Goal: Task Accomplishment & Management: Manage account settings

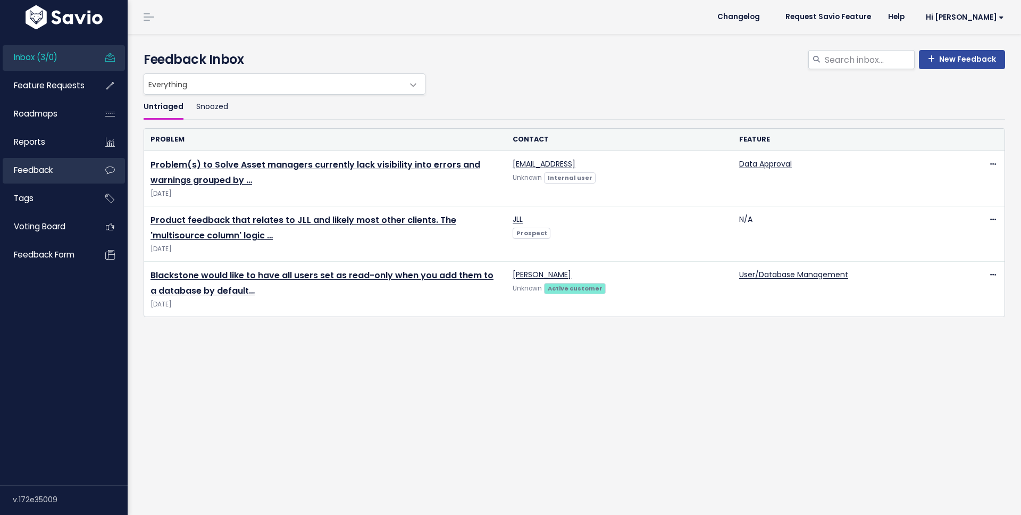
click at [58, 164] on link "Feedback" at bounding box center [46, 170] width 86 height 24
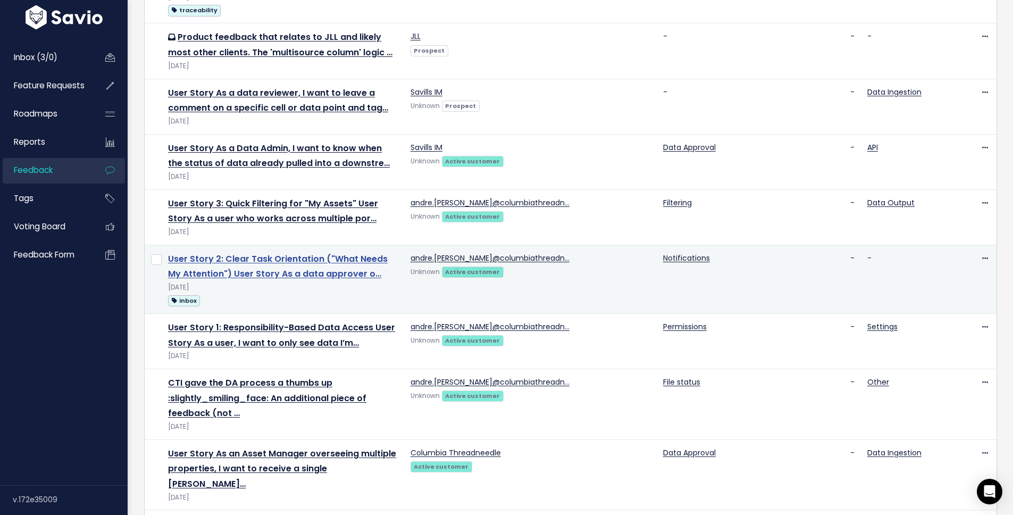
scroll to position [295, 0]
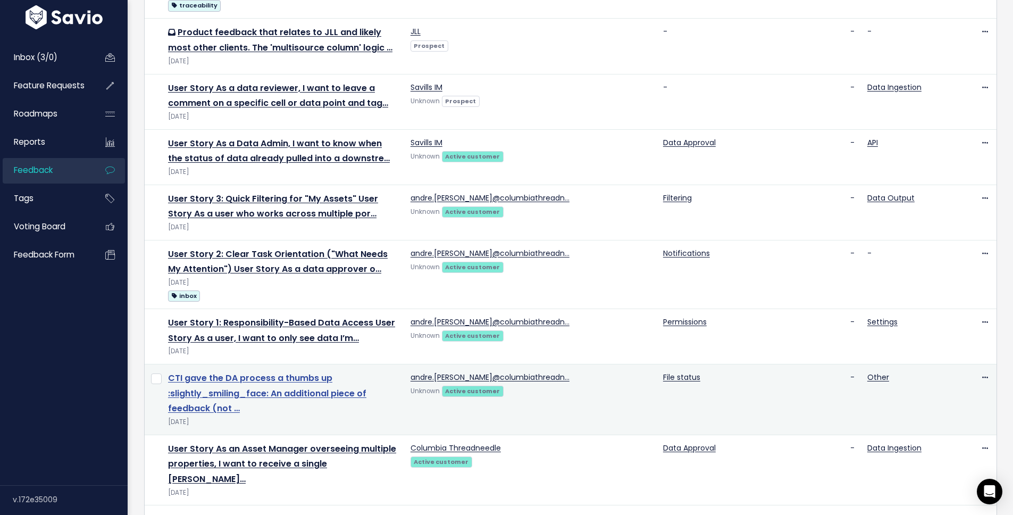
click at [288, 373] on link "CTI gave the DA process a thumbs up :slightly_smiling_face: An additional piece…" at bounding box center [267, 393] width 198 height 43
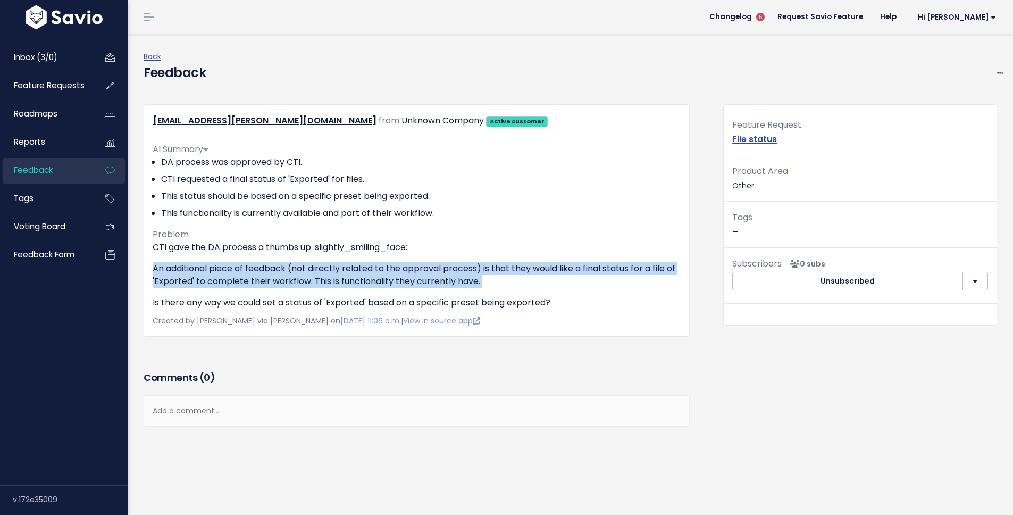
drag, startPoint x: 293, startPoint y: 258, endPoint x: 302, endPoint y: 291, distance: 34.0
click at [302, 291] on div "CTI gave the DA process a thumbs up :slightly_smiling_face: An additional piece…" at bounding box center [417, 275] width 528 height 68
drag, startPoint x: 302, startPoint y: 291, endPoint x: 305, endPoint y: 264, distance: 27.8
click at [305, 264] on div "CTI gave the DA process a thumbs up :slightly_smiling_face: An additional piece…" at bounding box center [417, 275] width 528 height 68
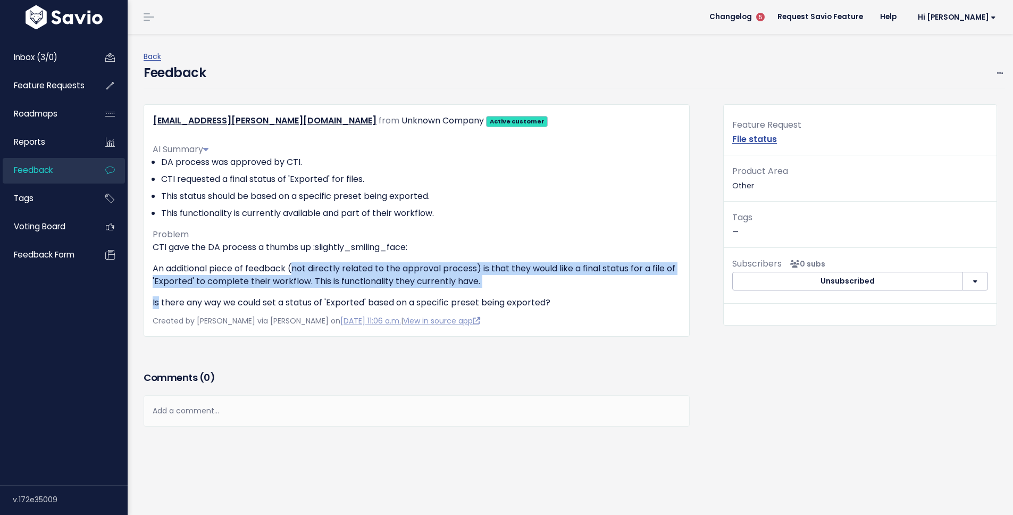
click at [305, 264] on p "An additional piece of feedback (not directly related to the approval process) …" at bounding box center [417, 275] width 528 height 26
drag, startPoint x: 305, startPoint y: 264, endPoint x: 305, endPoint y: 288, distance: 23.9
click at [305, 288] on div "CTI gave the DA process a thumbs up :slightly_smiling_face: An additional piece…" at bounding box center [417, 275] width 528 height 68
drag, startPoint x: 305, startPoint y: 288, endPoint x: 309, endPoint y: 250, distance: 38.0
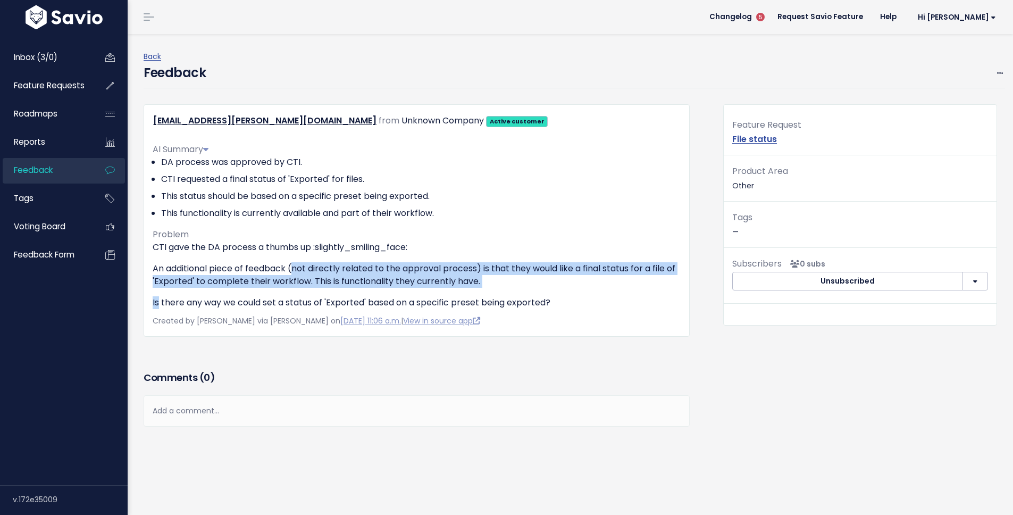
click at [309, 250] on div "CTI gave the DA process a thumbs up :slightly_smiling_face: An additional piece…" at bounding box center [417, 275] width 528 height 68
click at [309, 250] on p "CTI gave the DA process a thumbs up :slightly_smiling_face:" at bounding box center [417, 247] width 528 height 13
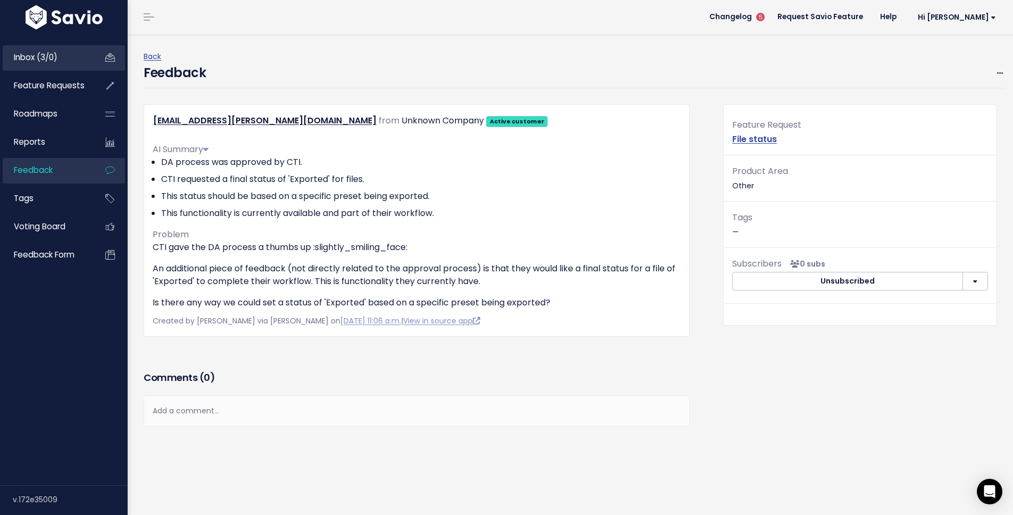
click at [37, 61] on span "Inbox (3/0)" at bounding box center [36, 57] width 44 height 11
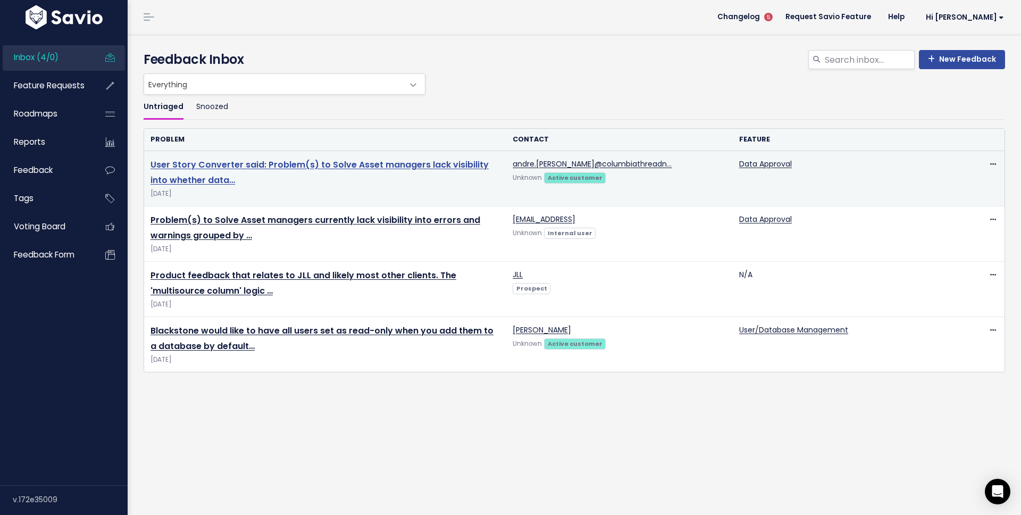
click at [203, 169] on link "User Story Converter said: Problem(s) to Solve Asset managers lack visibility i…" at bounding box center [319, 172] width 338 height 28
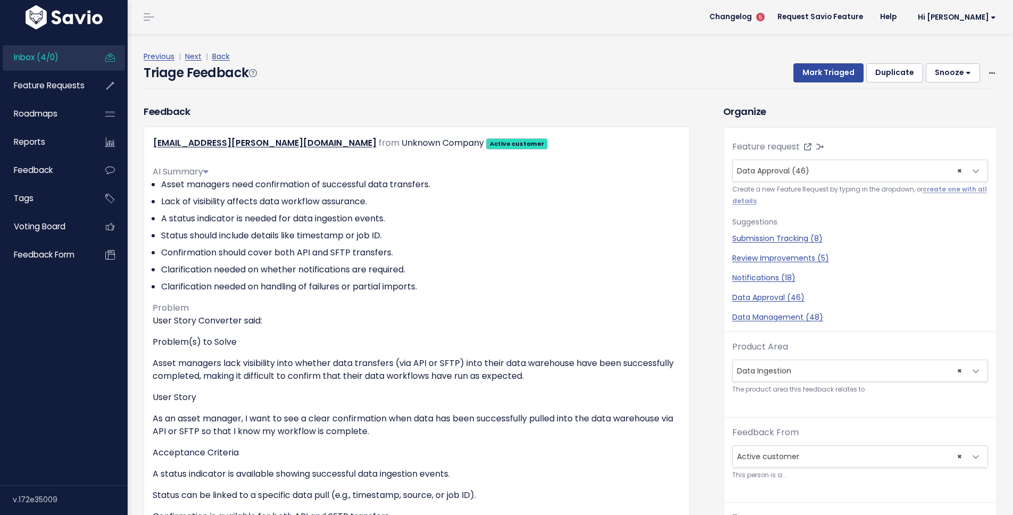
click at [978, 72] on div "Mark Triaged Duplicate [GEOGRAPHIC_DATA] 1 day 3 days 7 days 14 days Edit Delete" at bounding box center [889, 72] width 216 height 19
click at [978, 72] on div "Mark Triaged Duplicate Snooze 1 day 3 days 7 days 14 days Edit Delete" at bounding box center [889, 72] width 216 height 19
click at [989, 72] on icon at bounding box center [992, 73] width 6 height 7
click at [919, 100] on link "Edit" at bounding box center [949, 101] width 77 height 21
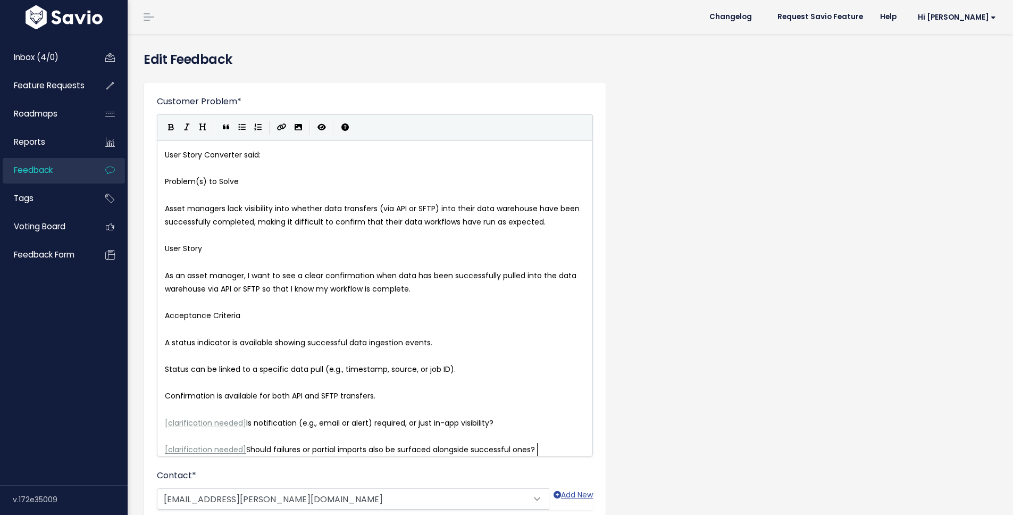
scroll to position [1, 0]
type textarea "Problem(s) to Solve"
drag, startPoint x: 261, startPoint y: 181, endPoint x: 157, endPoint y: 182, distance: 103.7
type textarea "User Story"
drag, startPoint x: 217, startPoint y: 250, endPoint x: 144, endPoint y: 248, distance: 73.9
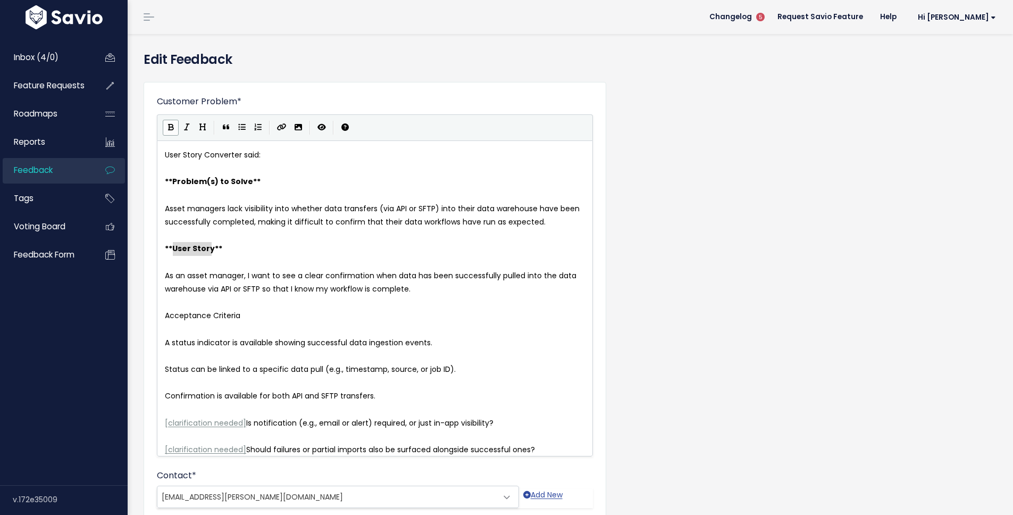
type textarea "Acceptance Criteria"
drag, startPoint x: 247, startPoint y: 313, endPoint x: 148, endPoint y: 312, distance: 98.9
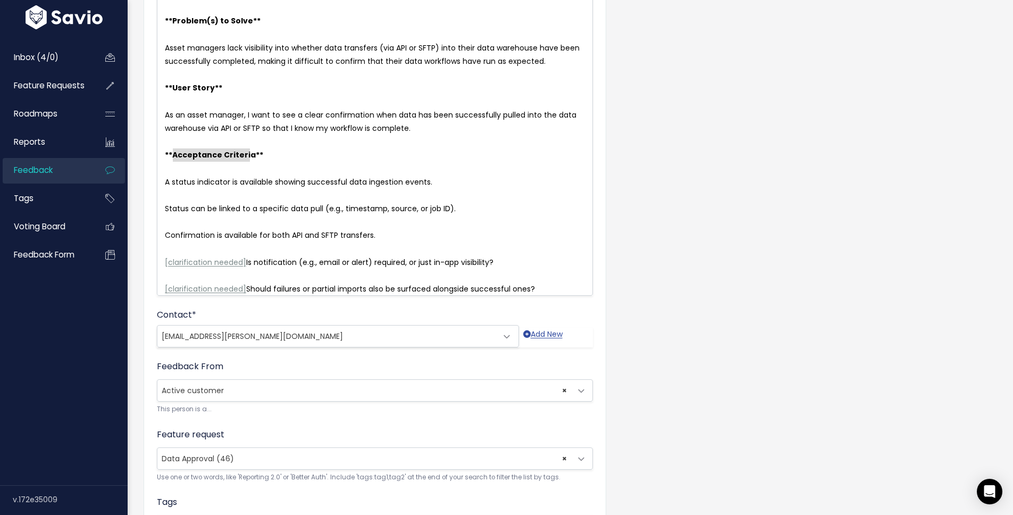
scroll to position [170, 0]
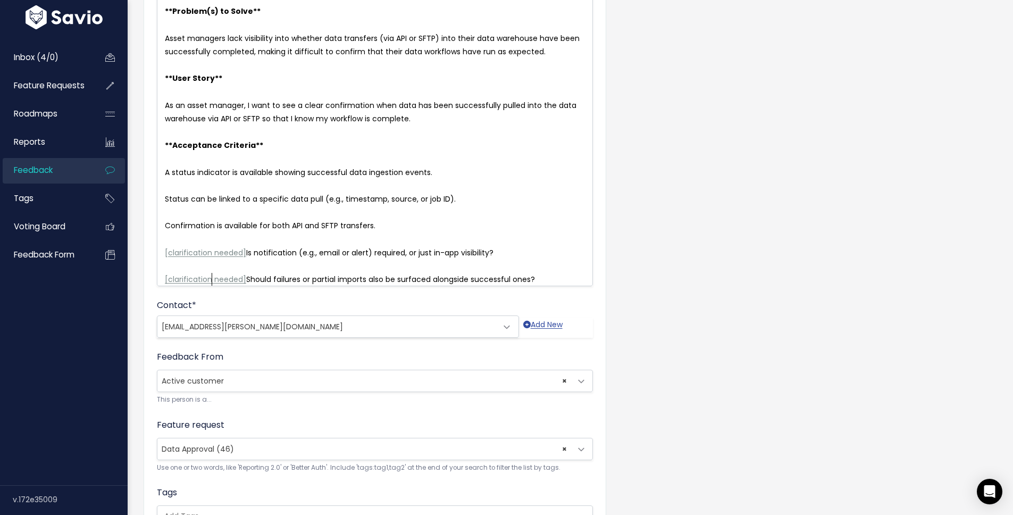
click at [212, 281] on span "clarification needed" at bounding box center [205, 279] width 75 height 11
drag, startPoint x: 248, startPoint y: 255, endPoint x: 155, endPoint y: 256, distance: 93.6
type textarea "[Question["
type textarea "]"
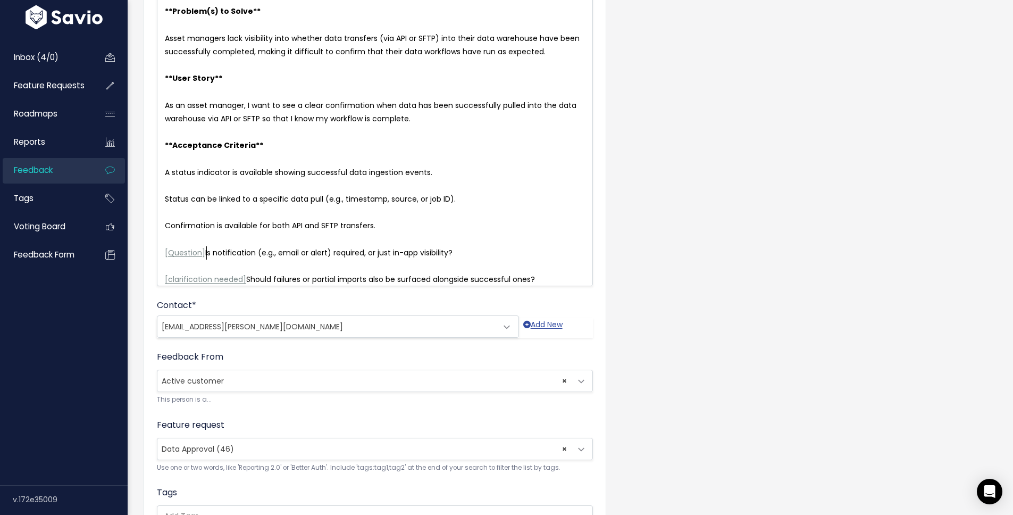
scroll to position [4, 5]
type textarea "Question["
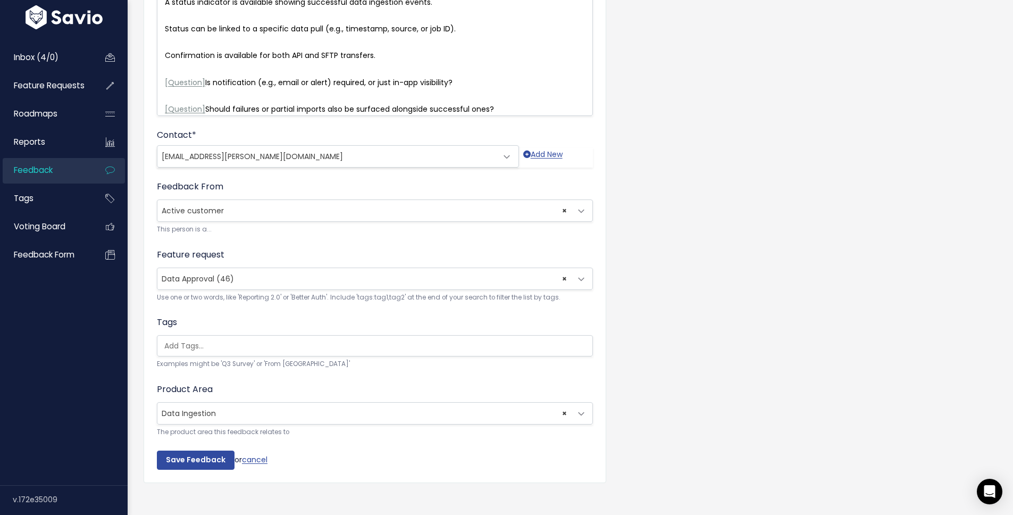
scroll to position [366, 0]
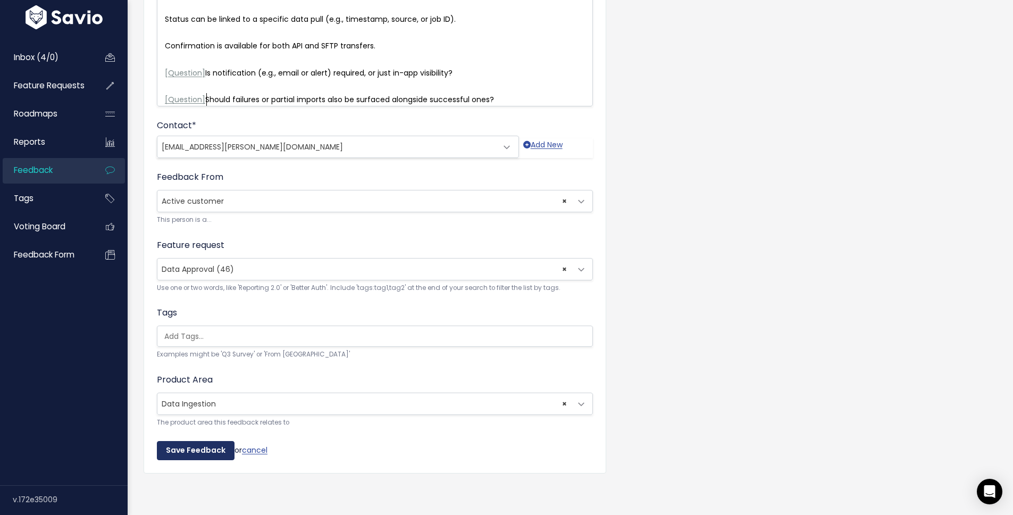
type textarea "]"
click at [178, 443] on input "Save Feedback" at bounding box center [196, 450] width 78 height 19
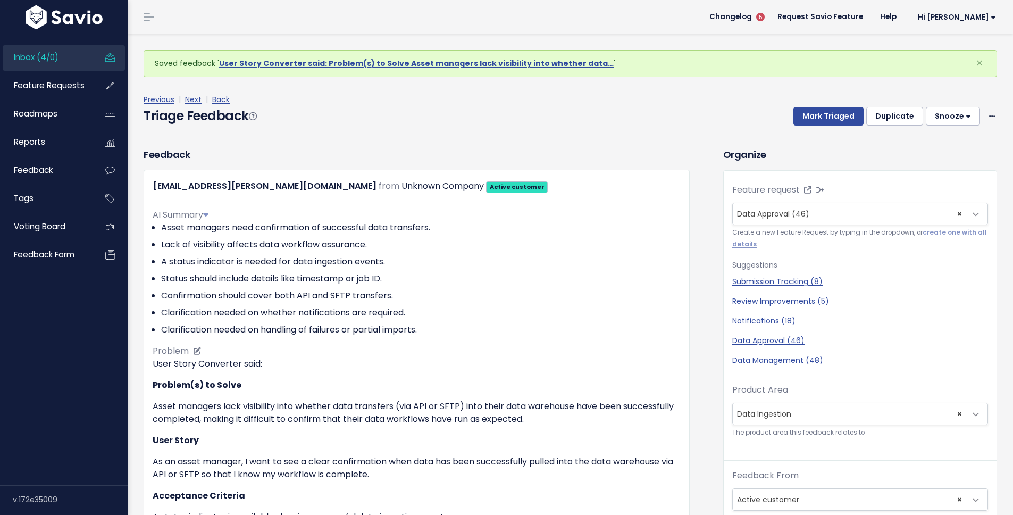
scroll to position [170, 0]
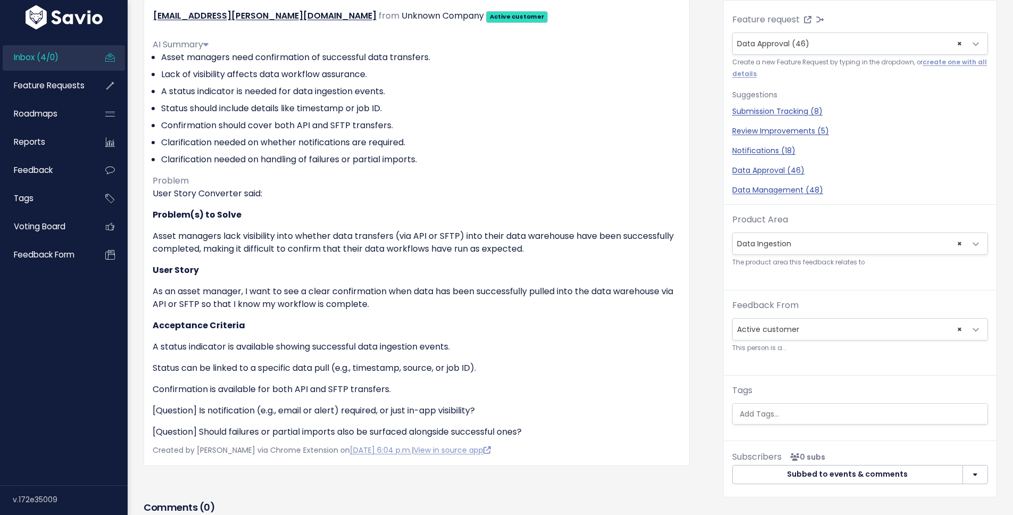
click at [75, 53] on link "Inbox (4/0)" at bounding box center [46, 57] width 86 height 24
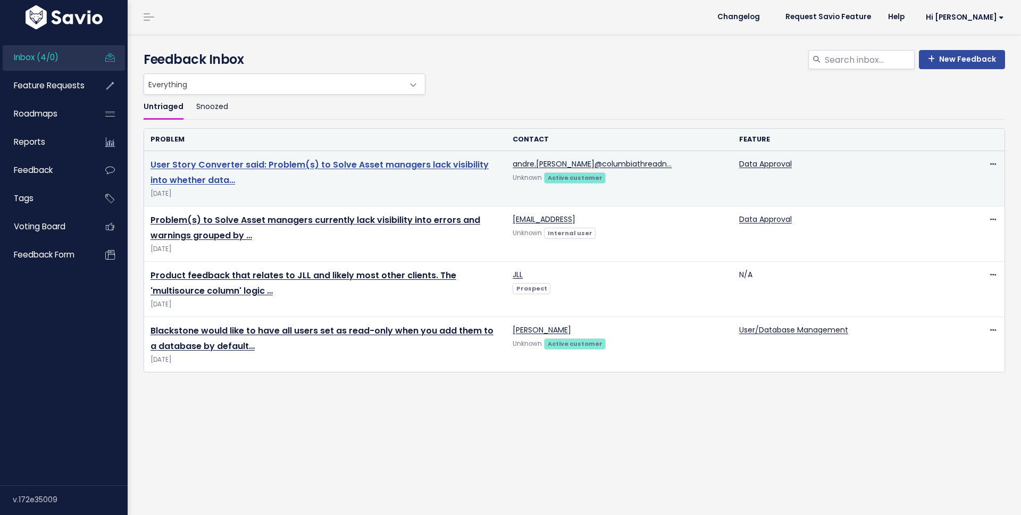
click at [250, 161] on link "User Story Converter said: Problem(s) to Solve Asset managers lack visibility i…" at bounding box center [319, 172] width 338 height 28
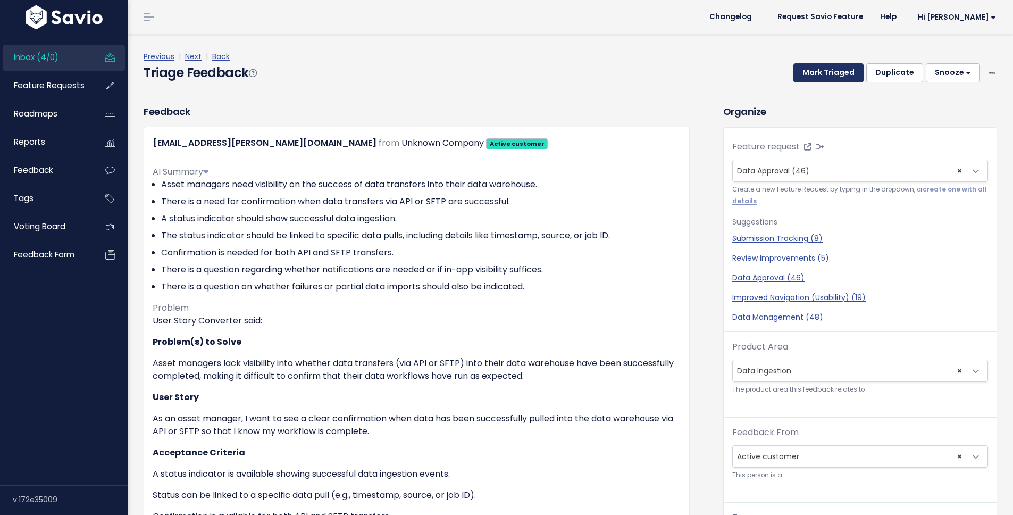
click at [808, 74] on button "Mark Triaged" at bounding box center [828, 72] width 70 height 19
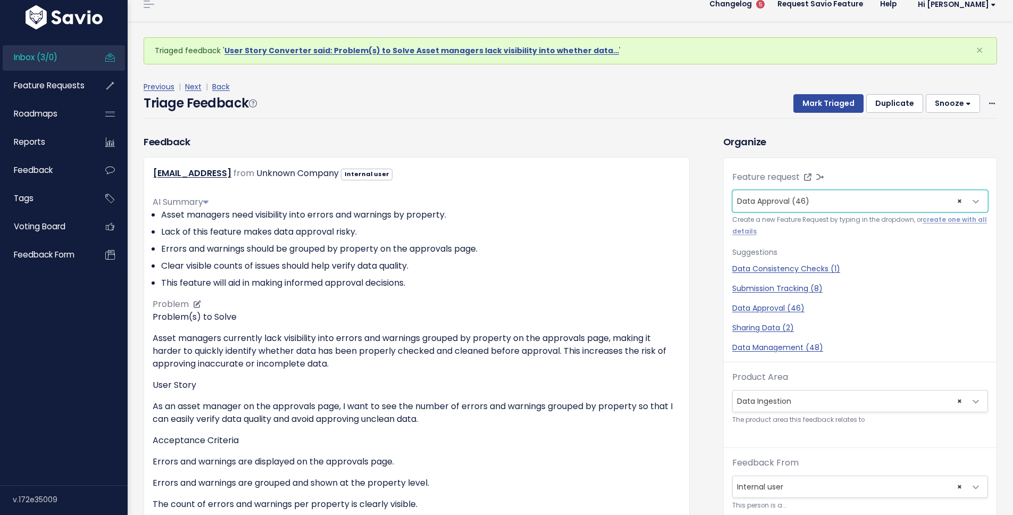
scroll to position [24, 0]
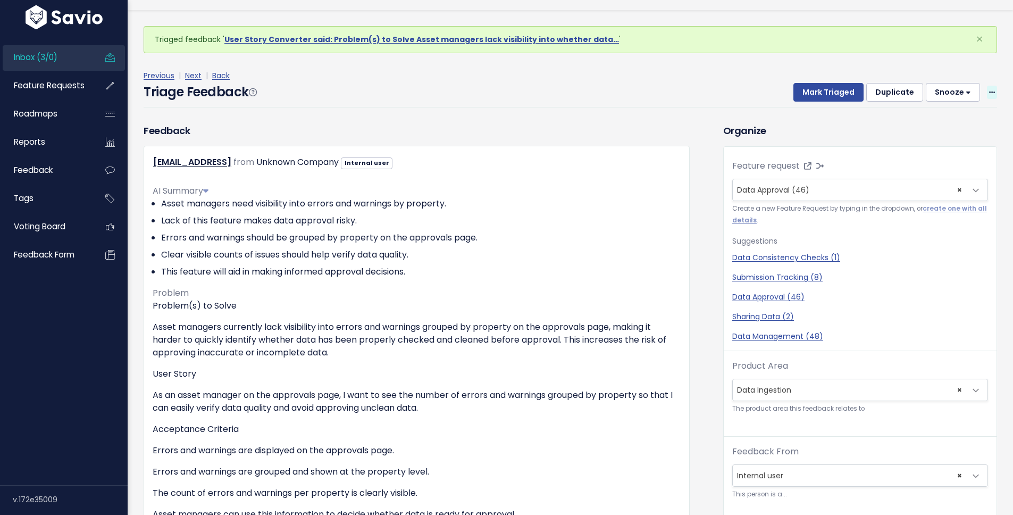
click at [989, 89] on icon at bounding box center [992, 92] width 6 height 7
click at [928, 114] on link "Edit" at bounding box center [949, 121] width 77 height 21
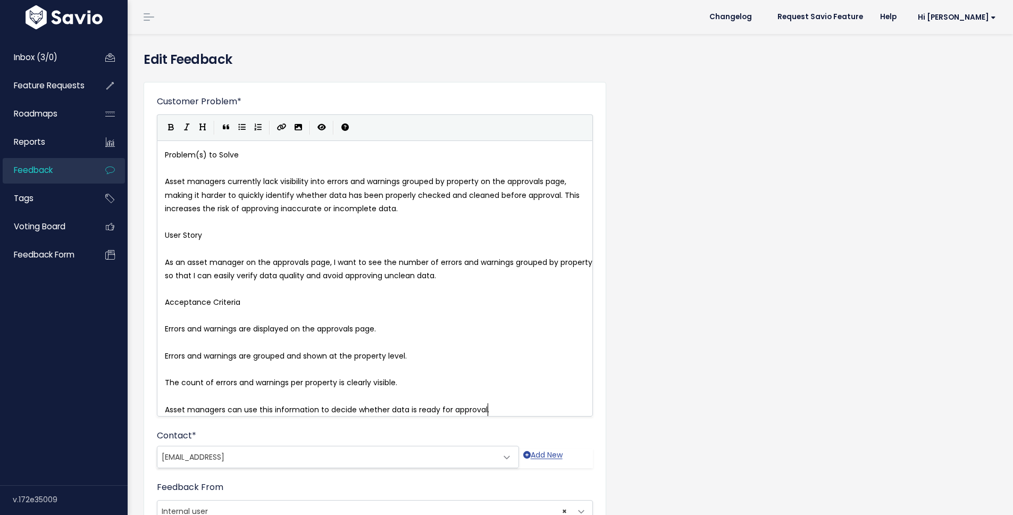
scroll to position [1, 0]
type textarea "Problem(s) to Solve"
drag, startPoint x: 248, startPoint y: 160, endPoint x: 113, endPoint y: 158, distance: 134.5
type textarea "User Story"
drag, startPoint x: 221, startPoint y: 239, endPoint x: 139, endPoint y: 239, distance: 81.9
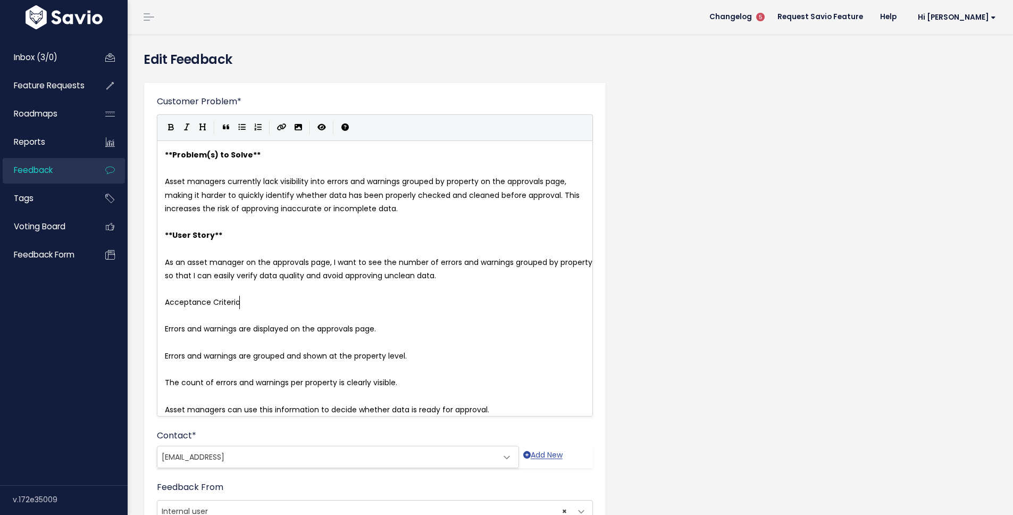
type textarea "Acceptance Criteria"
drag, startPoint x: 244, startPoint y: 306, endPoint x: 130, endPoint y: 308, distance: 113.8
click at [166, 335] on pre "Errors and warnings are displayed on the approvals page." at bounding box center [379, 328] width 432 height 13
type textarea "*"
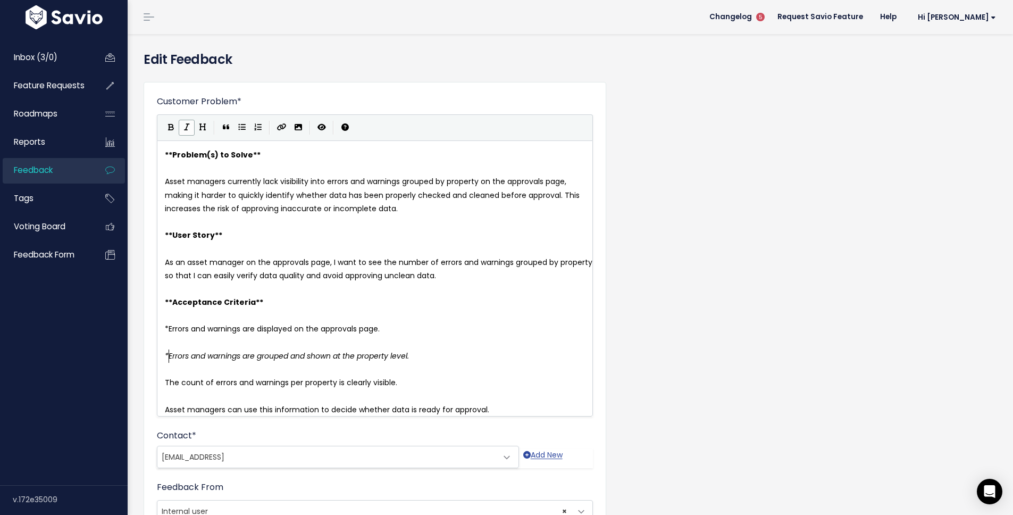
type textarea "*"
click at [166, 264] on span "As an asset manager on the approvals page, I want to see the number of errors a…" at bounding box center [380, 269] width 430 height 24
type textarea "*"
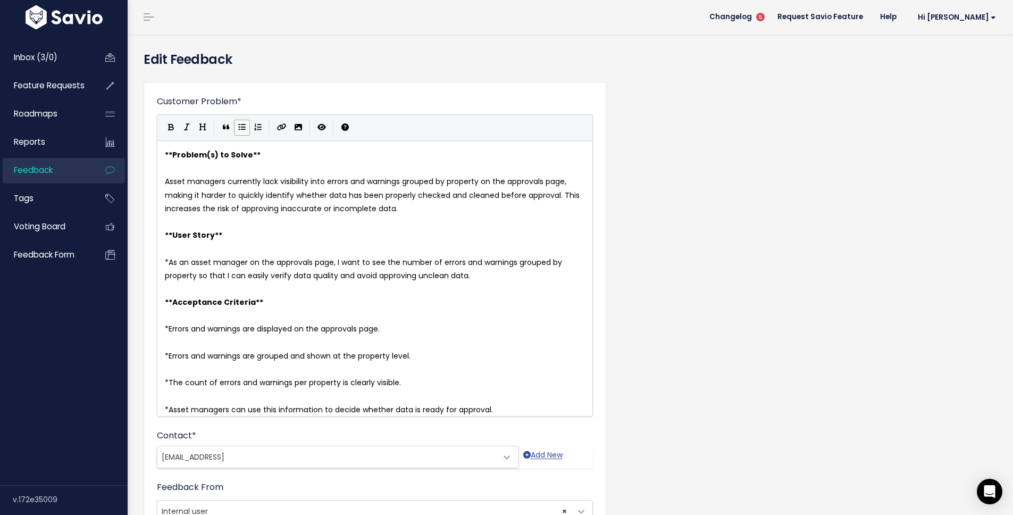
click at [162, 179] on div "* x ** Problem(s) to Solve ** ​ Asset managers currently lack visibility into e…" at bounding box center [375, 278] width 436 height 276
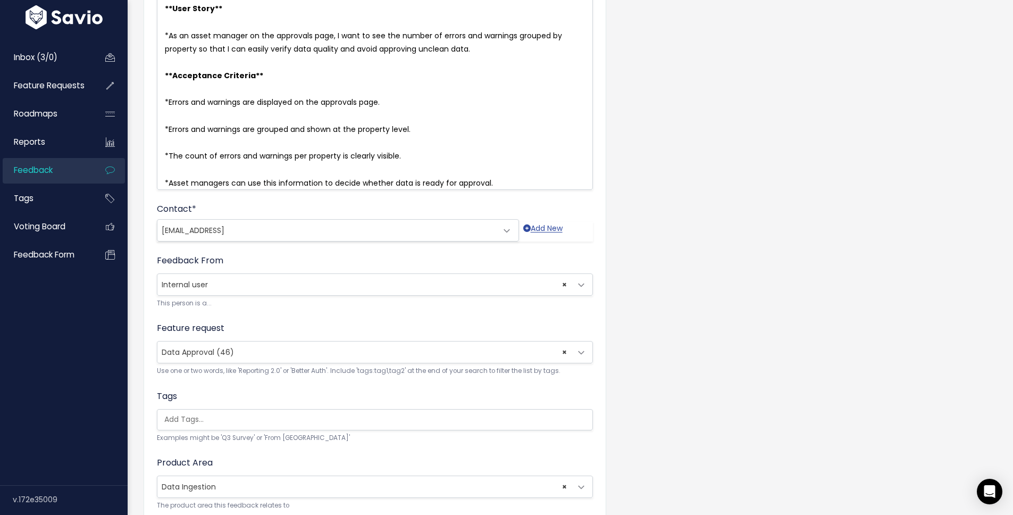
scroll to position [325, 0]
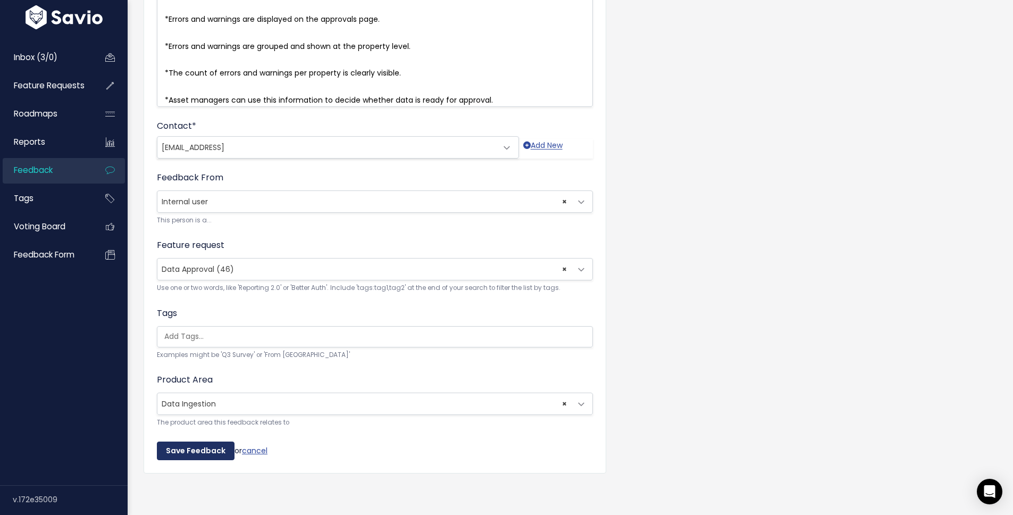
click at [199, 451] on input "Save Feedback" at bounding box center [196, 450] width 78 height 19
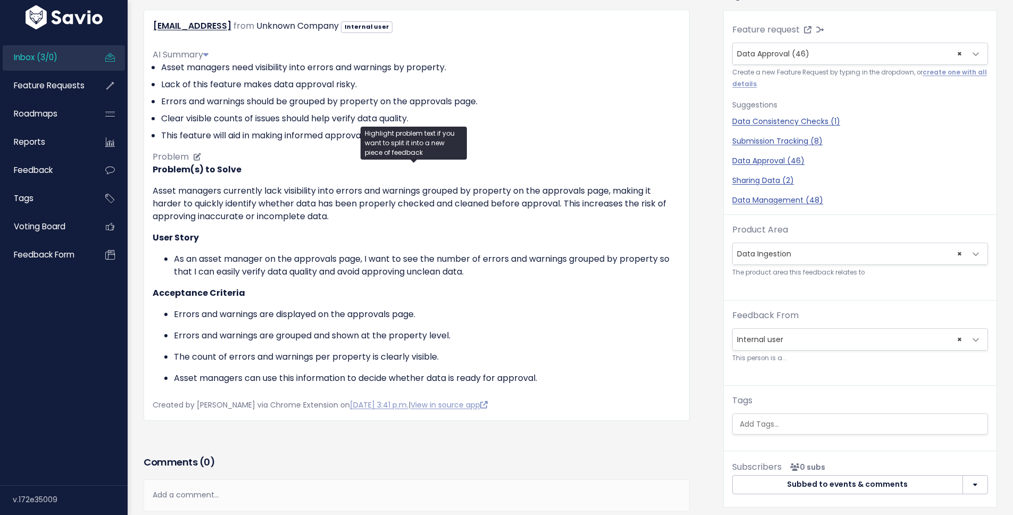
scroll to position [15, 0]
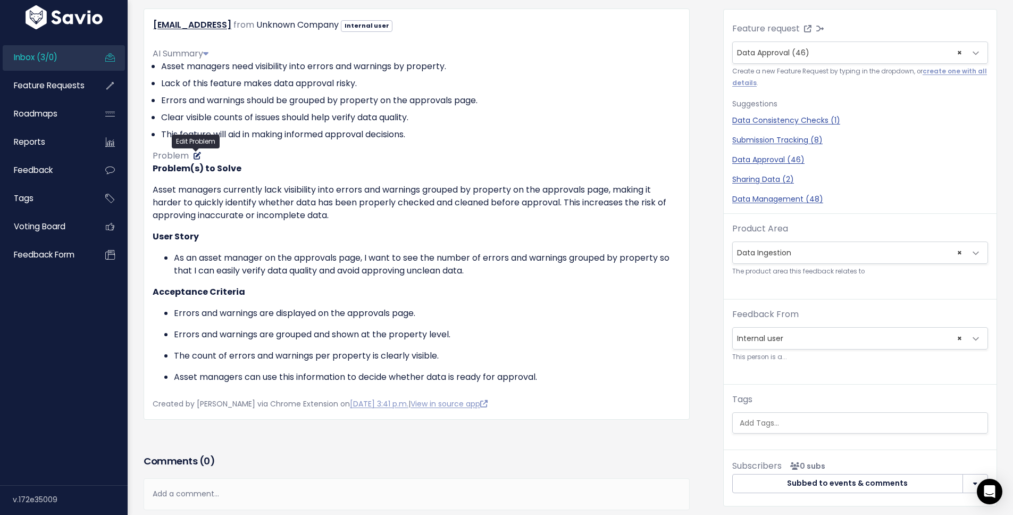
click at [200, 154] on icon at bounding box center [197, 155] width 7 height 7
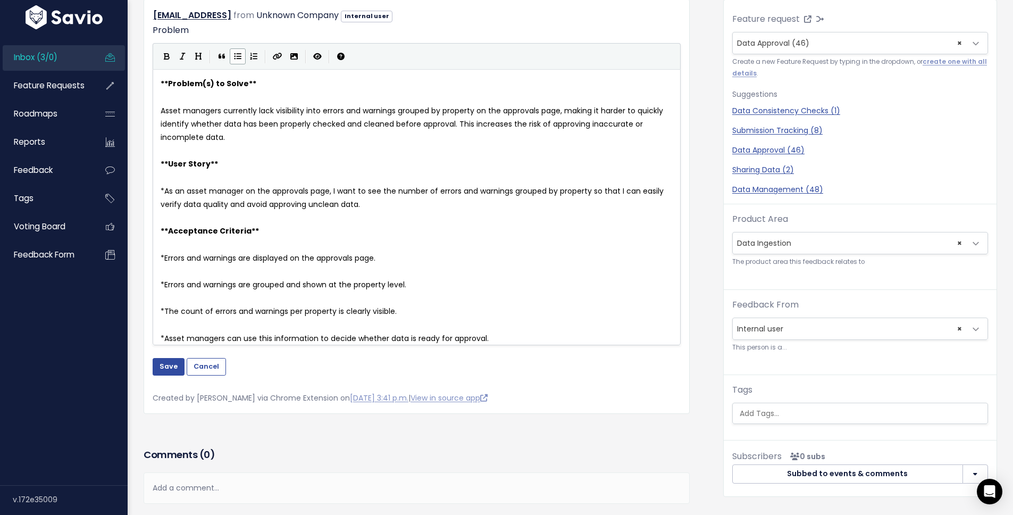
scroll to position [0, 0]
click at [169, 34] on label "Problem" at bounding box center [171, 30] width 36 height 13
click at [0, 0] on textarea "**Problem(s) to Solve** Asset managers currently lack visibility into errors an…" at bounding box center [0, 0] width 0 height 0
click at [169, 32] on label "Problem" at bounding box center [171, 30] width 36 height 13
click at [0, 0] on textarea "**Problem(s) to Solve** Asset managers currently lack visibility into errors an…" at bounding box center [0, 0] width 0 height 0
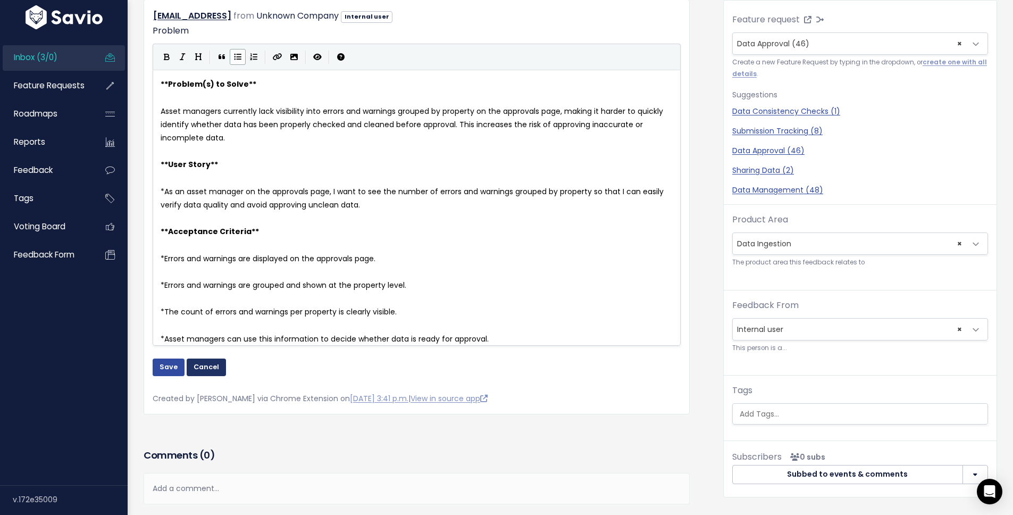
click at [208, 375] on button "Cancel" at bounding box center [206, 366] width 39 height 17
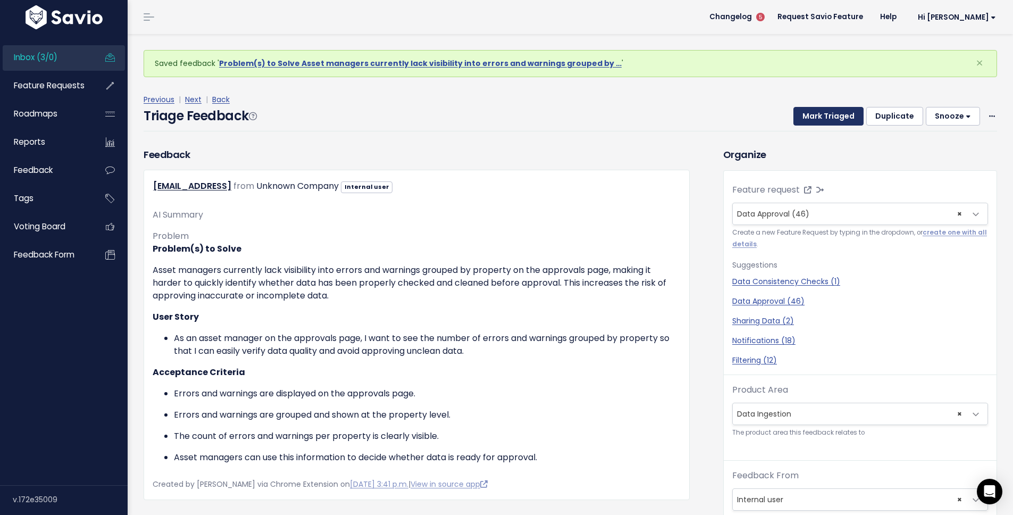
click at [818, 113] on button "Mark Triaged" at bounding box center [828, 116] width 70 height 19
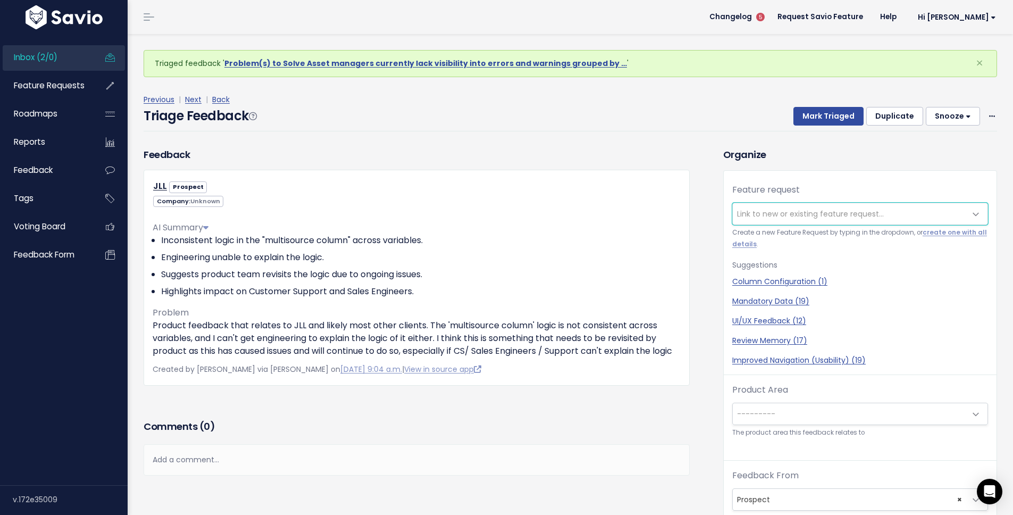
scroll to position [35, 0]
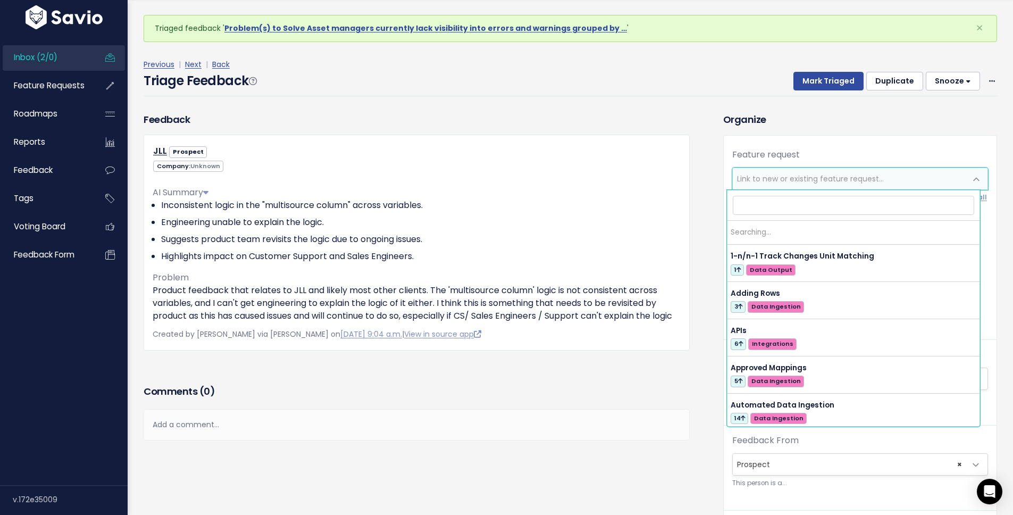
click at [869, 173] on span "Link to new or existing feature request..." at bounding box center [810, 178] width 147 height 11
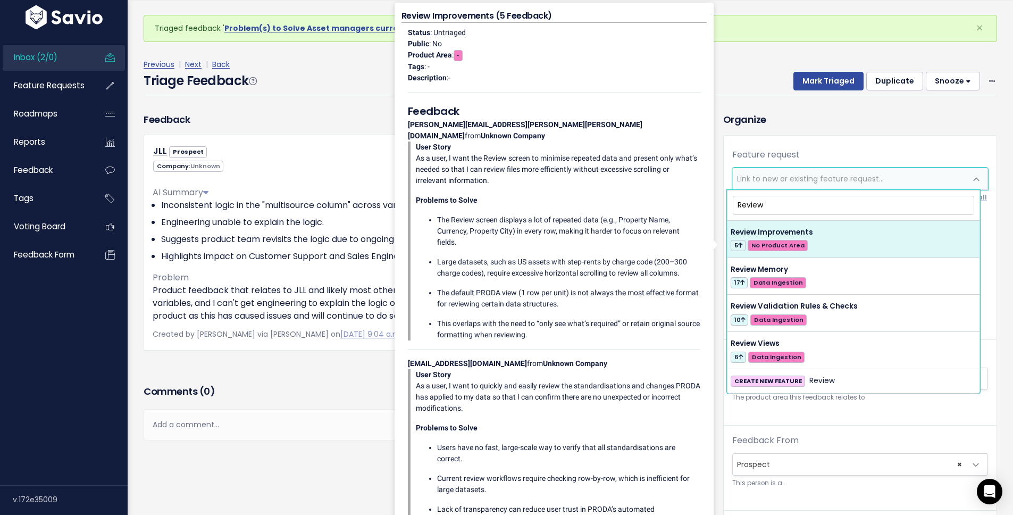
type input "Review"
select select "56122"
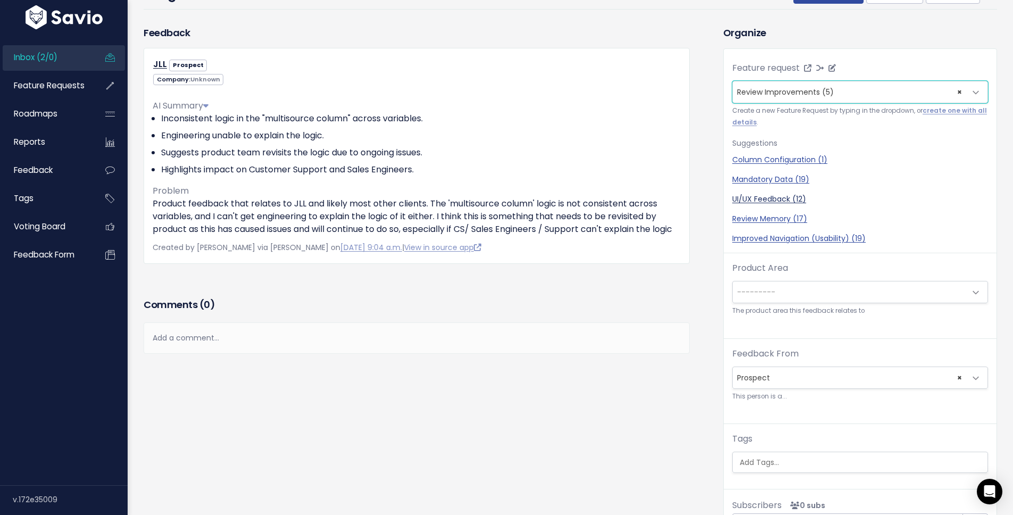
scroll to position [96, 0]
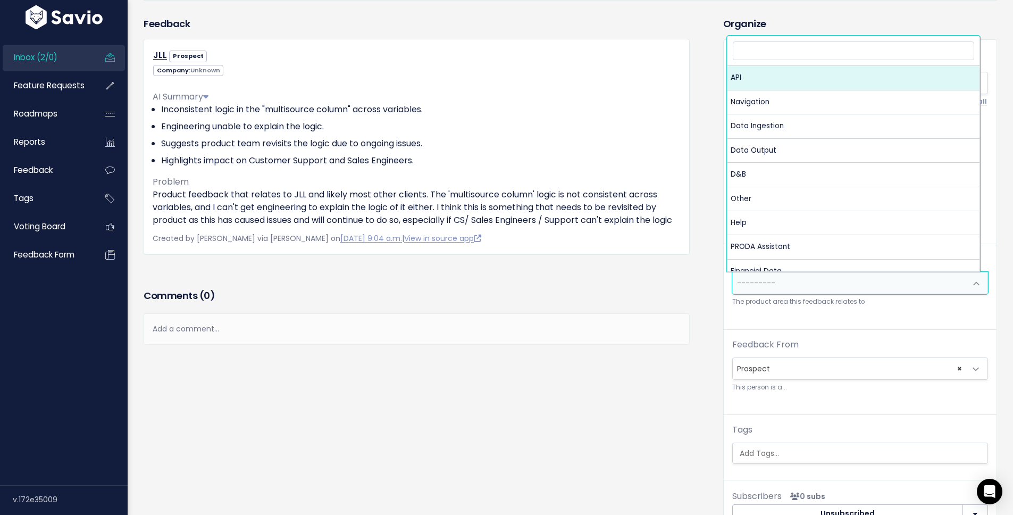
click at [831, 272] on span "---------" at bounding box center [849, 282] width 233 height 21
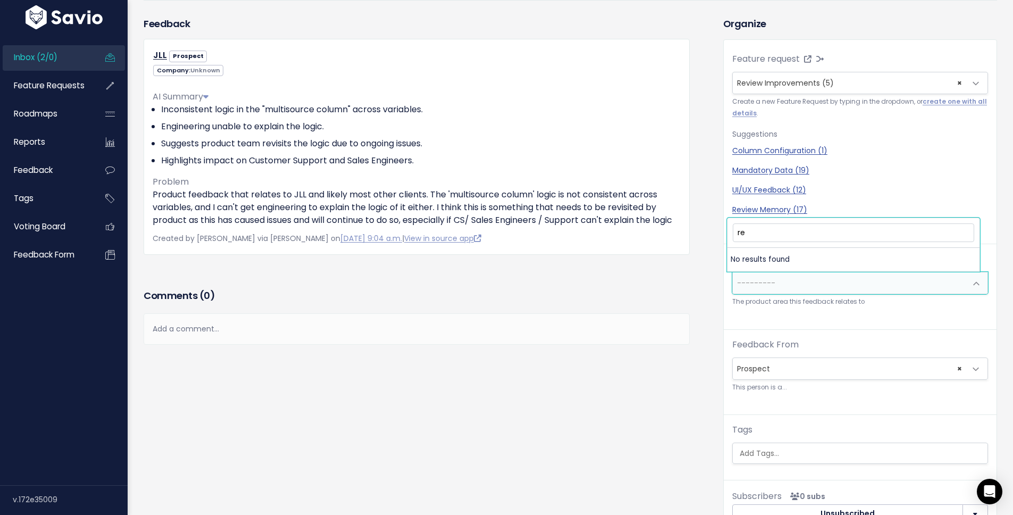
type input "r"
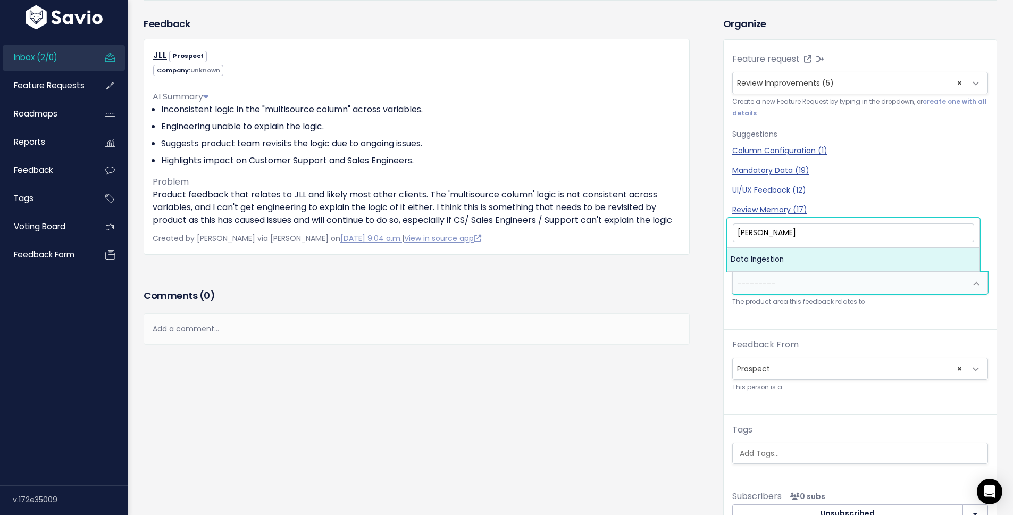
type input "inge"
select select "MAIN:ONBOARDING"
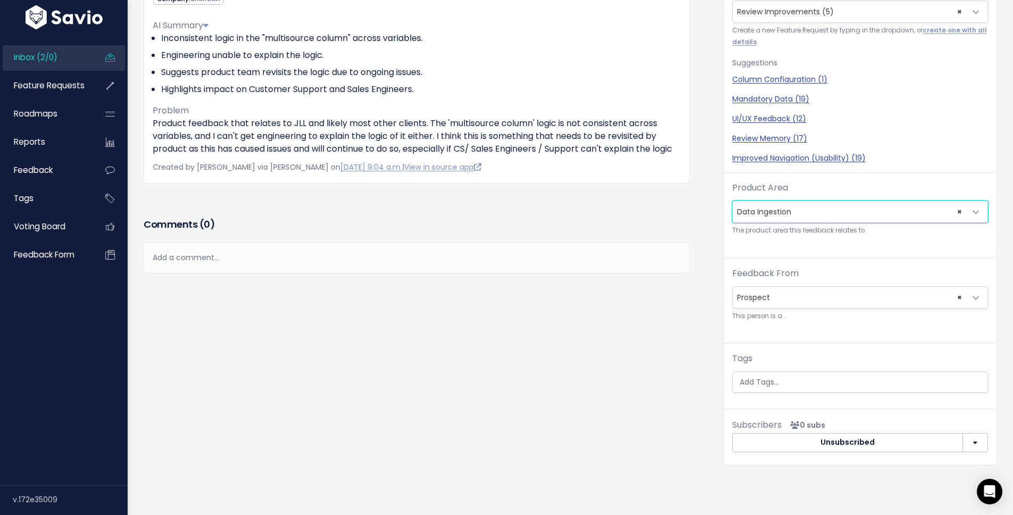
scroll to position [215, 0]
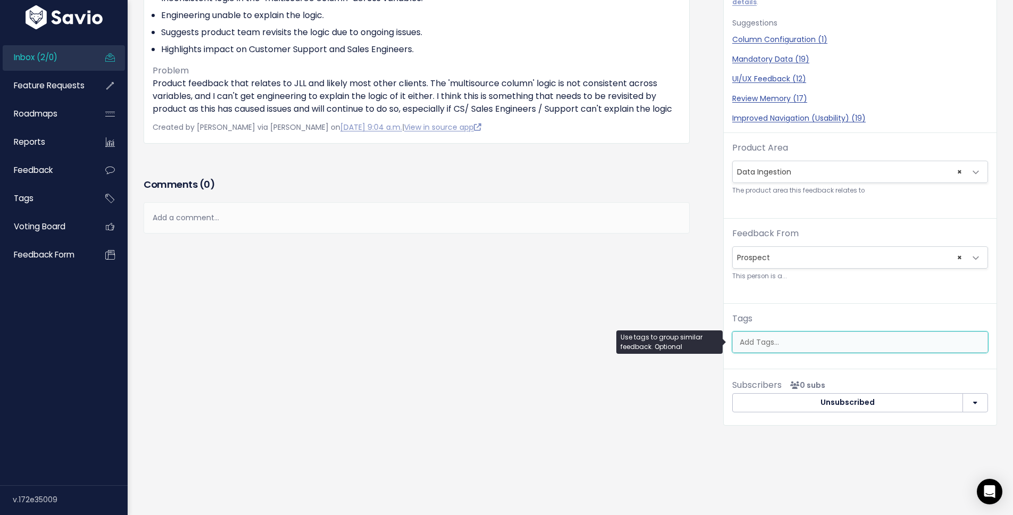
click at [769, 332] on ul at bounding box center [860, 342] width 255 height 20
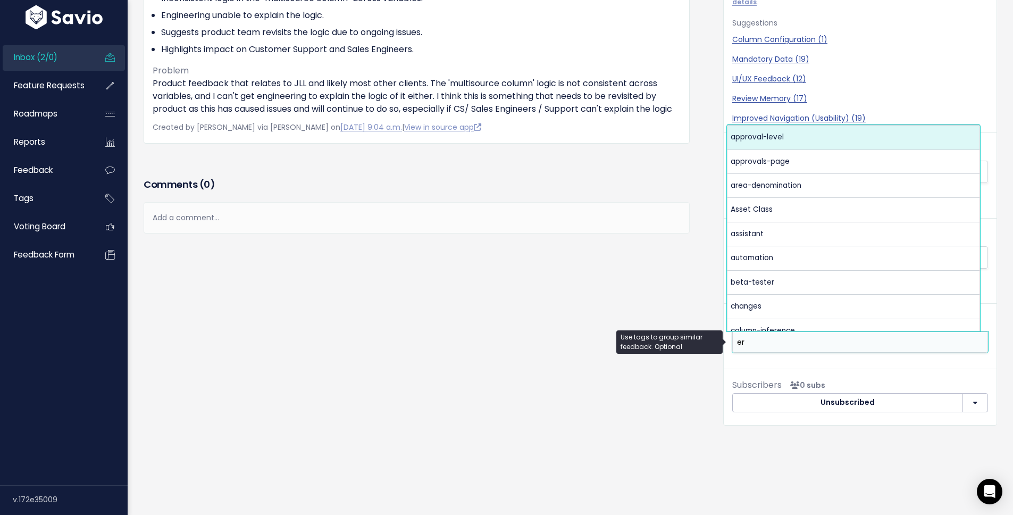
scroll to position [0, 0]
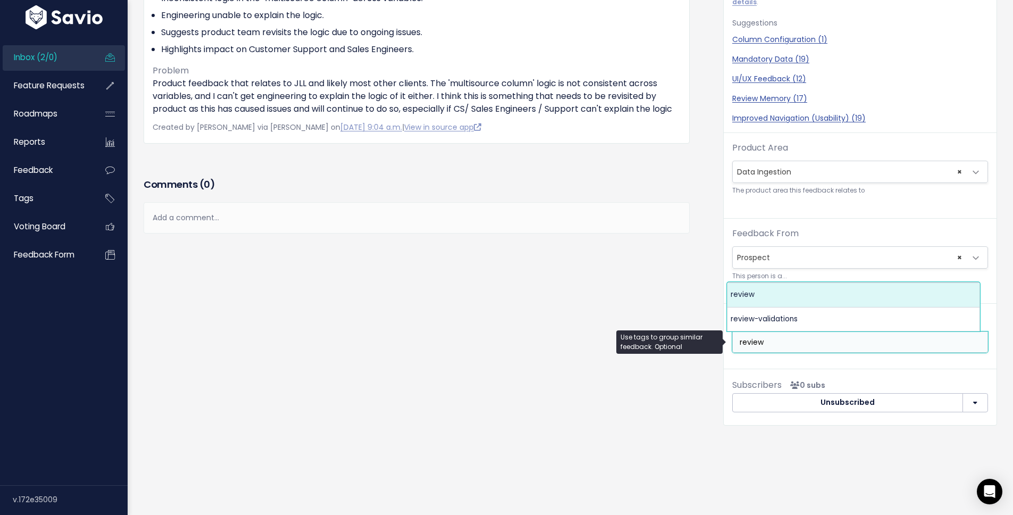
type input "review"
select select "13072"
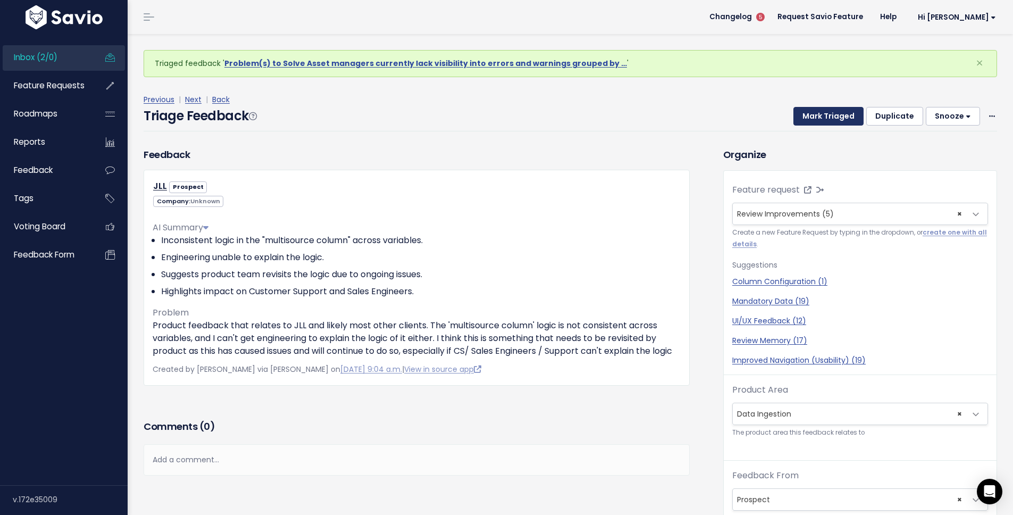
click at [833, 121] on button "Mark Triaged" at bounding box center [828, 116] width 70 height 19
